Goal: Find specific page/section: Find specific page/section

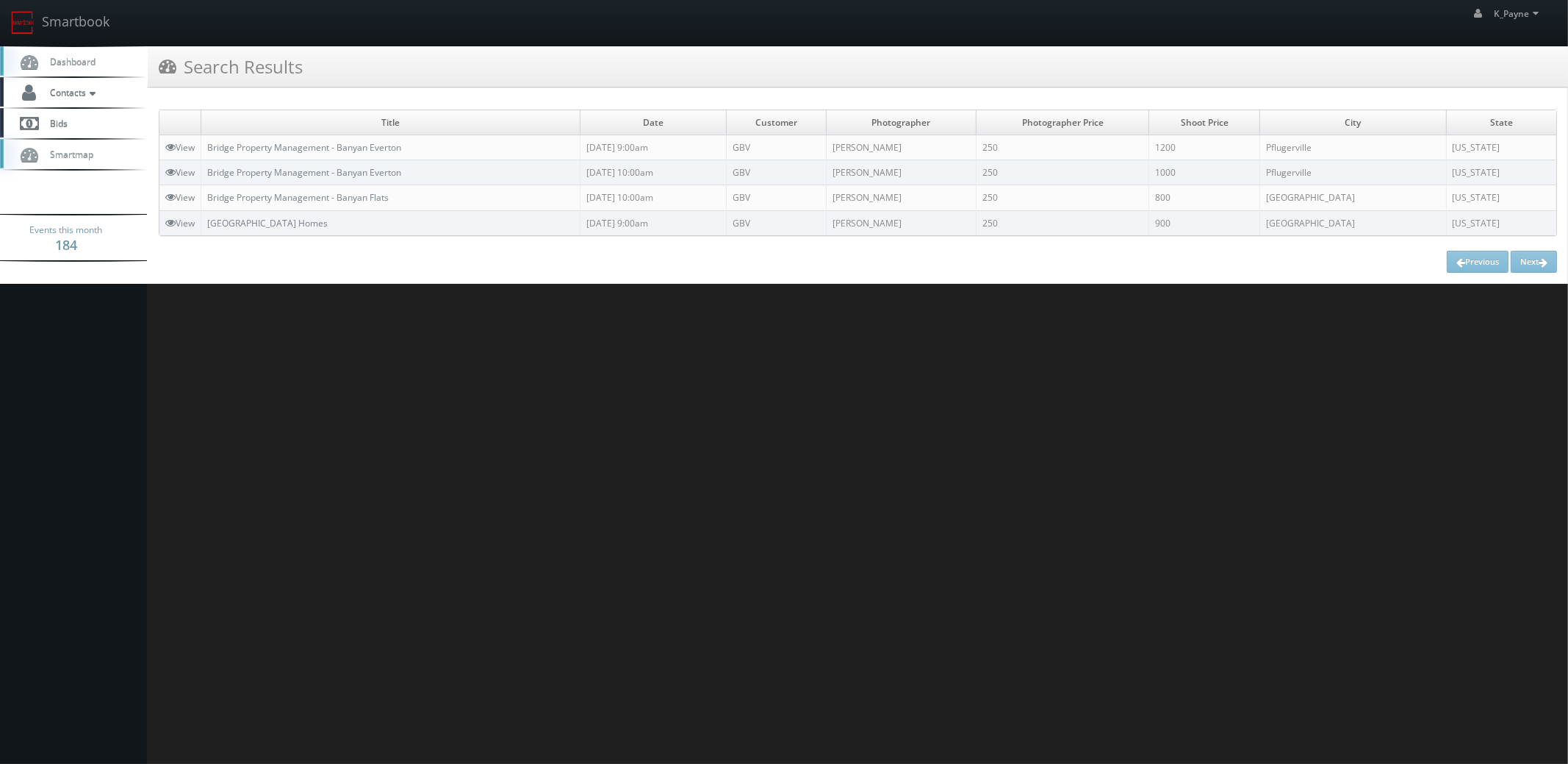
click at [44, 20] on link "Smartbook" at bounding box center [60, 22] width 120 height 45
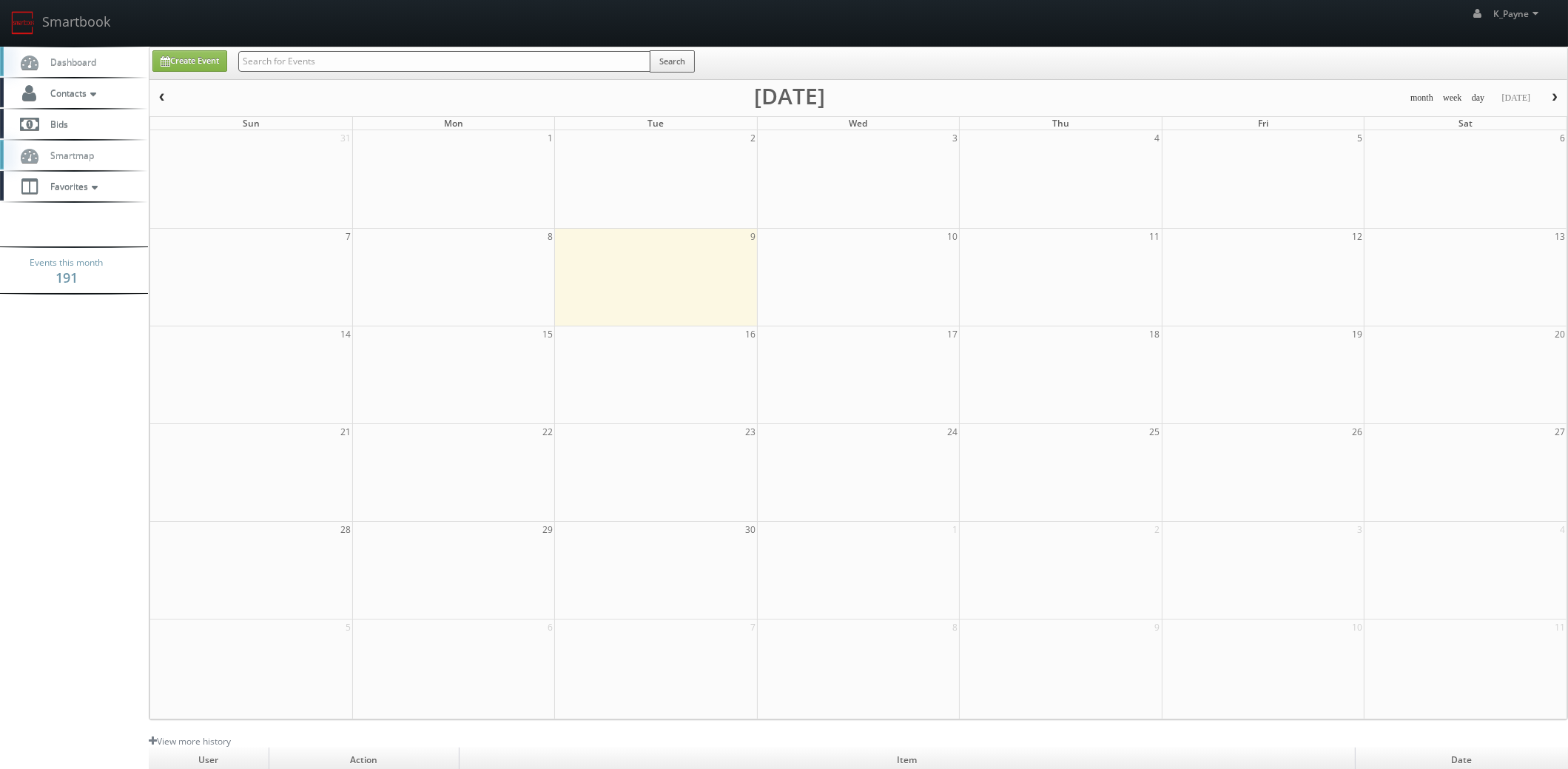
click at [296, 70] on input "text" at bounding box center [444, 61] width 412 height 21
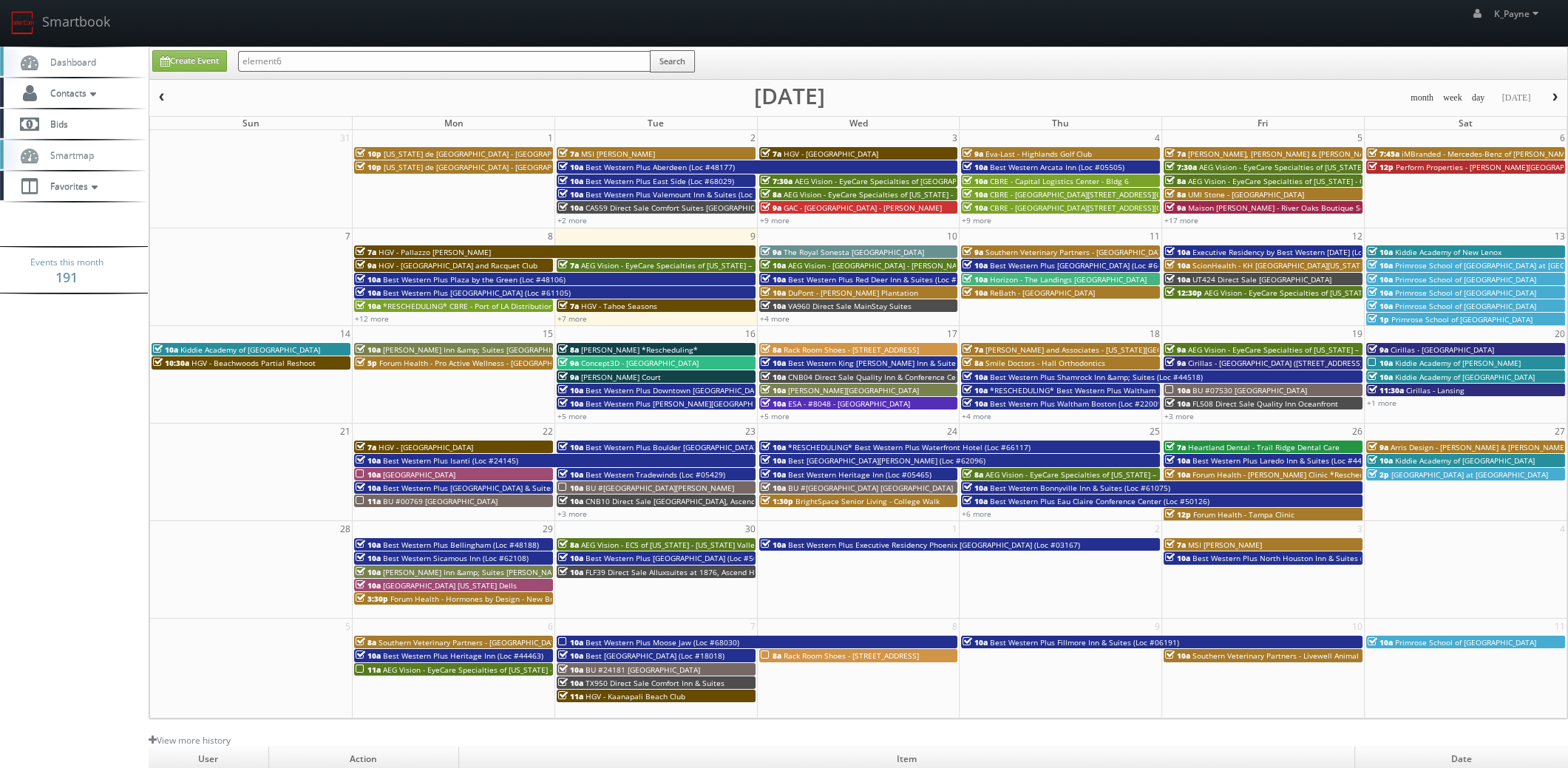
type input "element6"
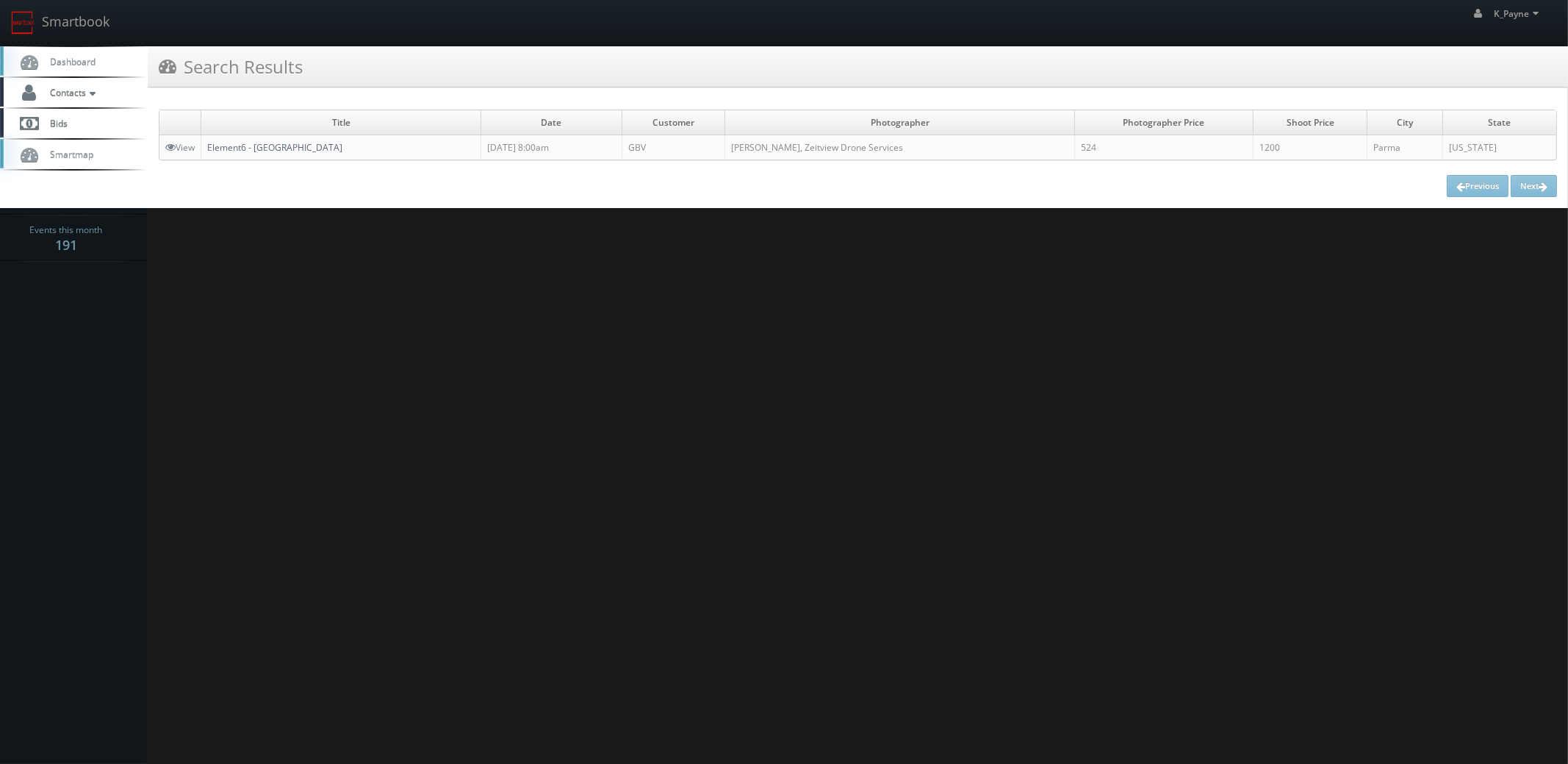
click at [276, 150] on link "Element6 - [GEOGRAPHIC_DATA]" at bounding box center [275, 147] width 135 height 13
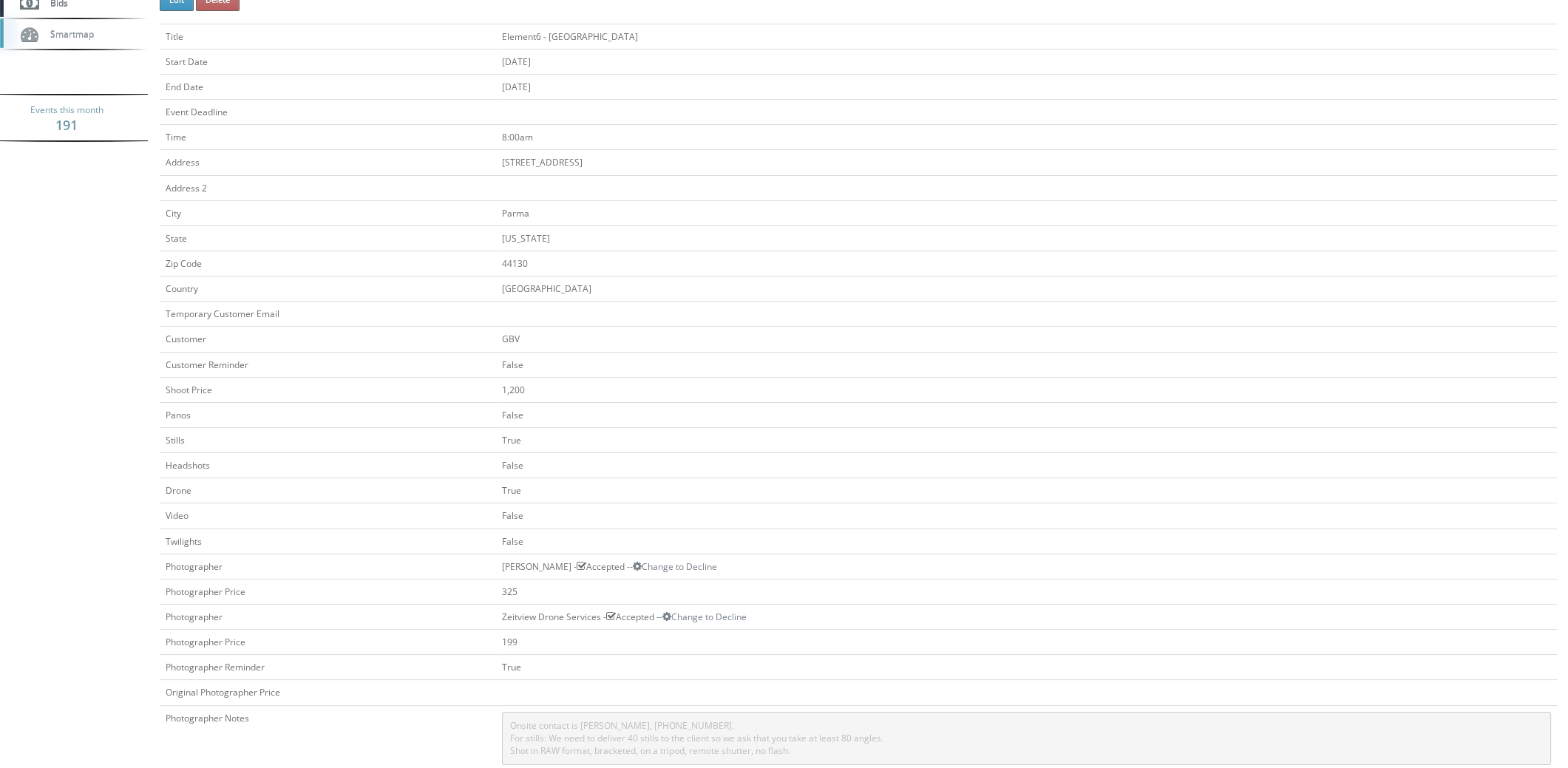
scroll to position [73, 0]
